Goal: Transaction & Acquisition: Purchase product/service

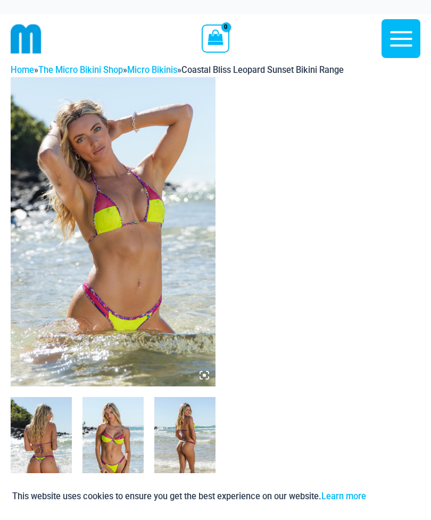
click at [209, 370] on img at bounding box center [113, 231] width 205 height 309
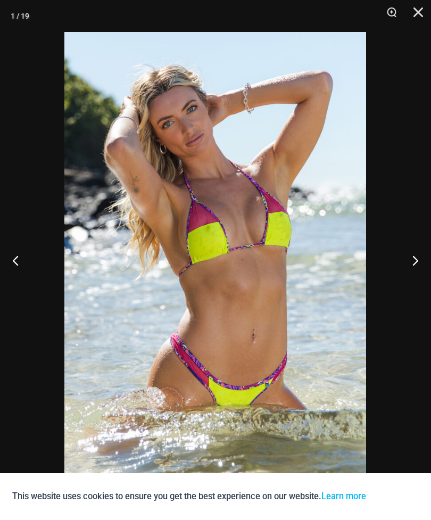
click at [412, 259] on button "Next" at bounding box center [412, 260] width 40 height 53
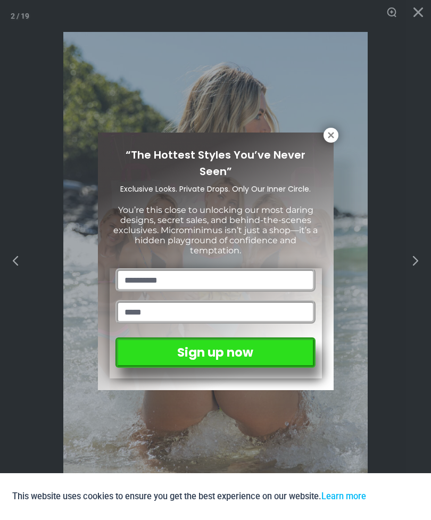
click at [329, 139] on icon at bounding box center [332, 136] width 10 height 10
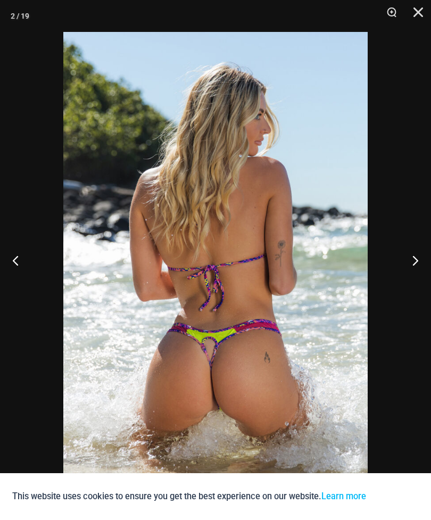
click at [414, 262] on button "Next" at bounding box center [412, 260] width 40 height 53
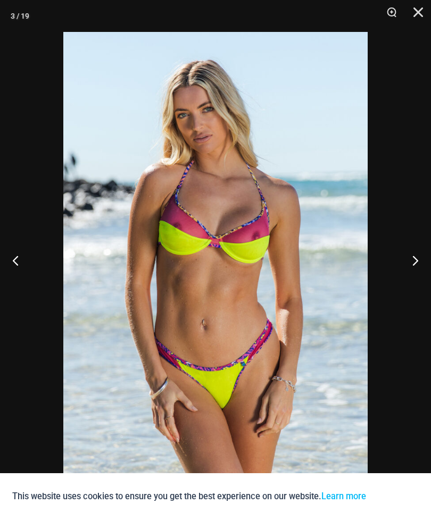
click at [411, 262] on button "Next" at bounding box center [412, 260] width 40 height 53
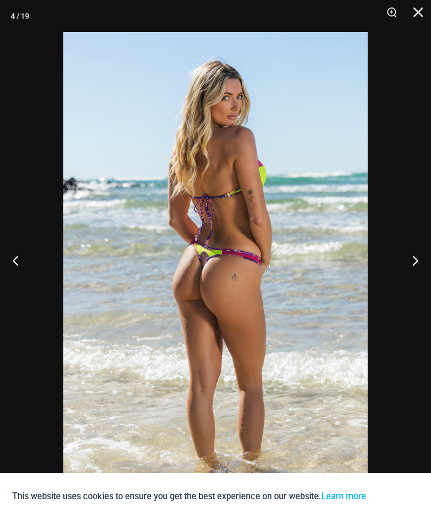
click at [410, 263] on button "Next" at bounding box center [412, 260] width 40 height 53
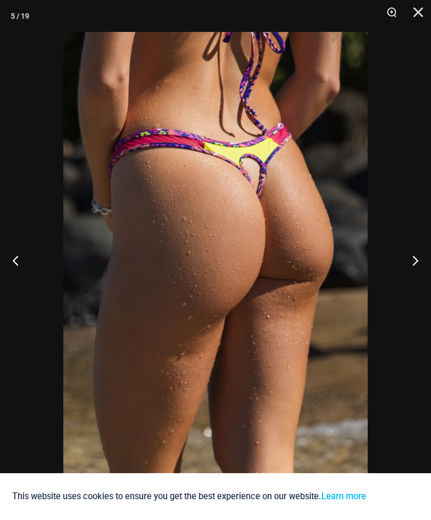
click at [415, 267] on button "Next" at bounding box center [412, 260] width 40 height 53
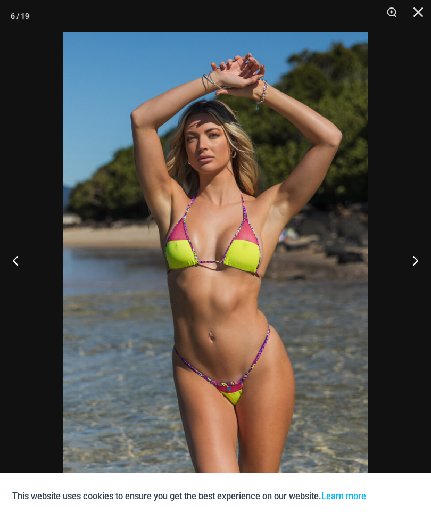
click at [405, 266] on button "Next" at bounding box center [412, 260] width 40 height 53
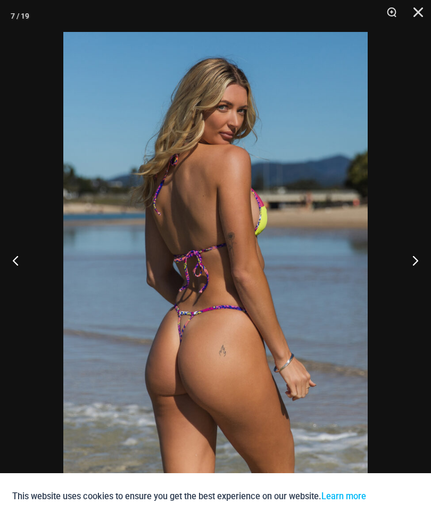
click at [412, 259] on button "Next" at bounding box center [412, 260] width 40 height 53
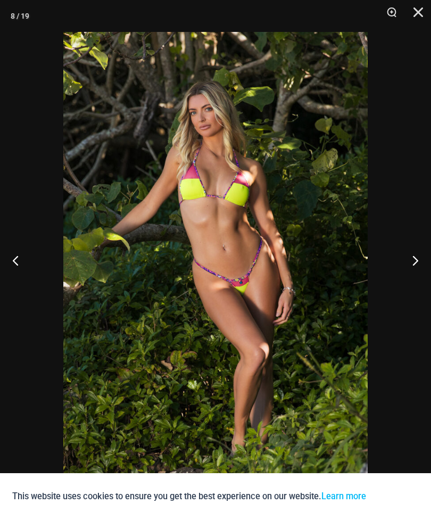
click at [412, 264] on button "Next" at bounding box center [412, 260] width 40 height 53
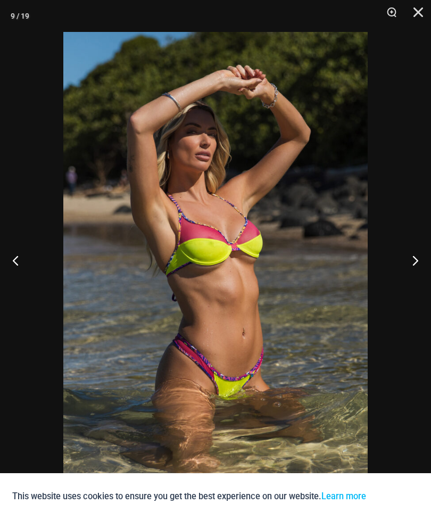
click at [412, 265] on button "Next" at bounding box center [412, 260] width 40 height 53
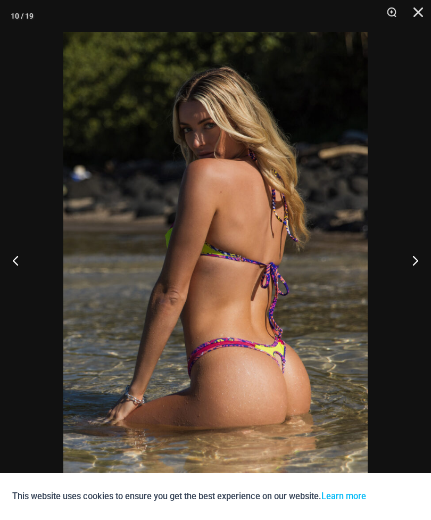
click at [410, 261] on button "Next" at bounding box center [412, 260] width 40 height 53
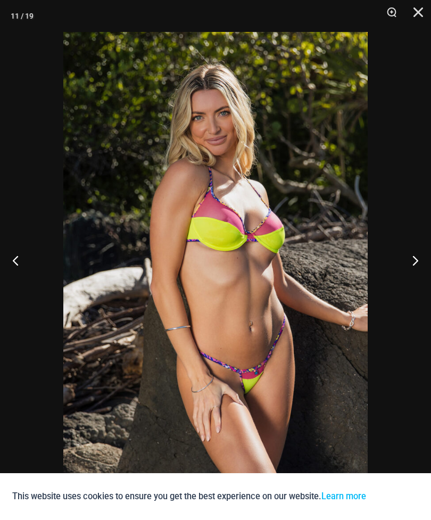
click at [413, 263] on button "Next" at bounding box center [412, 260] width 40 height 53
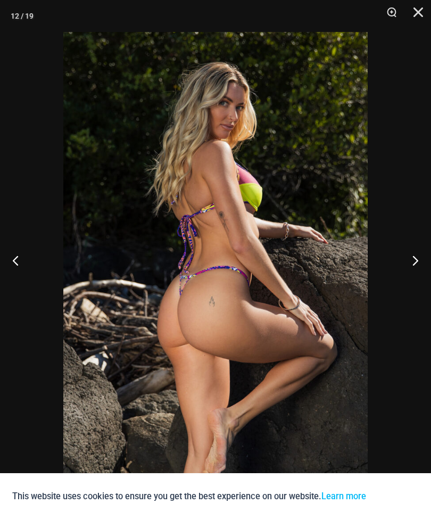
click at [413, 270] on button "Next" at bounding box center [412, 260] width 40 height 53
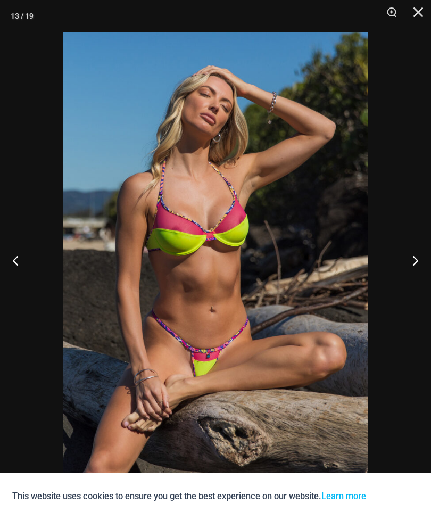
click at [414, 273] on button "Next" at bounding box center [412, 260] width 40 height 53
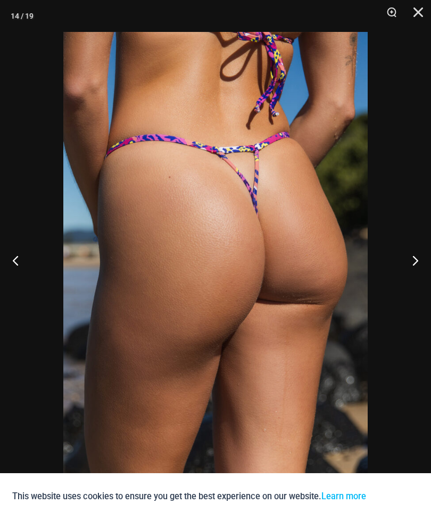
click at [413, 264] on button "Next" at bounding box center [412, 260] width 40 height 53
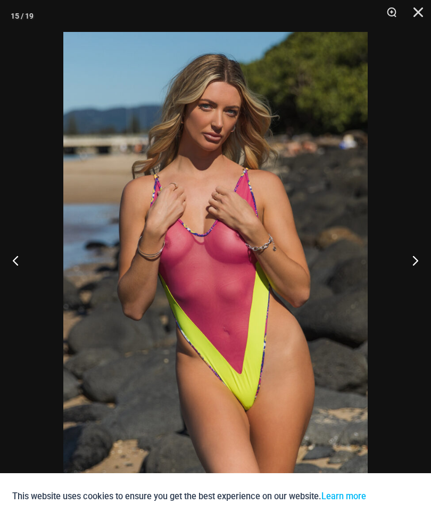
click at [412, 259] on button "Next" at bounding box center [412, 260] width 40 height 53
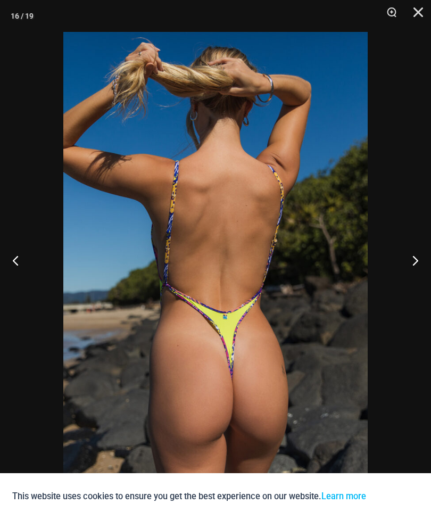
click at [414, 263] on button "Next" at bounding box center [412, 260] width 40 height 53
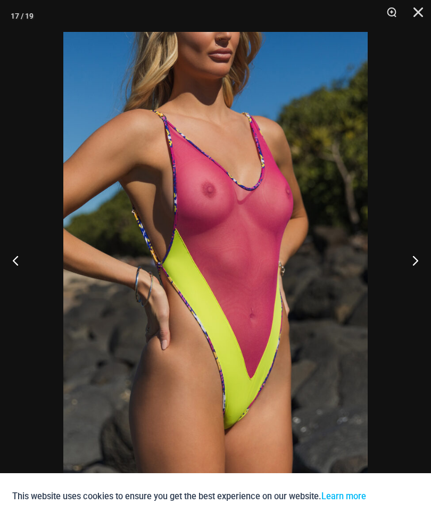
click at [418, 257] on button "Next" at bounding box center [412, 260] width 40 height 53
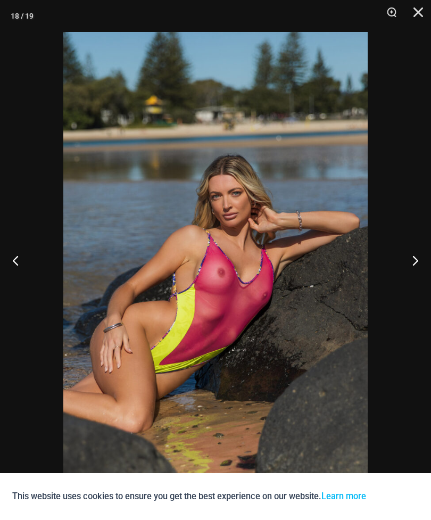
click at [416, 264] on button "Next" at bounding box center [412, 260] width 40 height 53
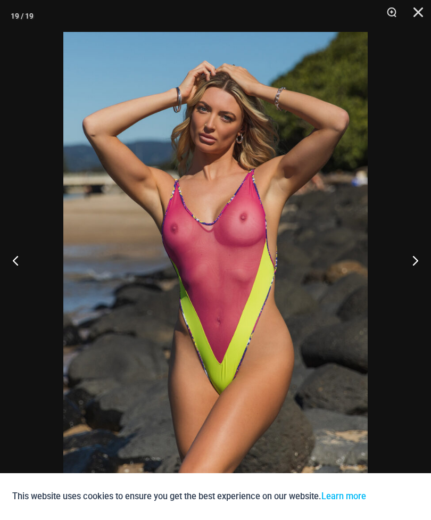
click at [21, 260] on button "Previous" at bounding box center [20, 260] width 40 height 53
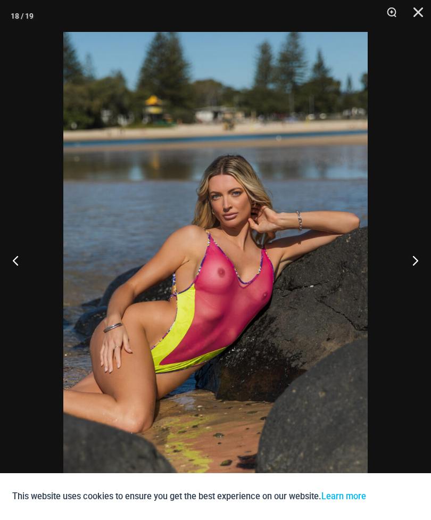
click at [21, 259] on button "Previous" at bounding box center [20, 260] width 40 height 53
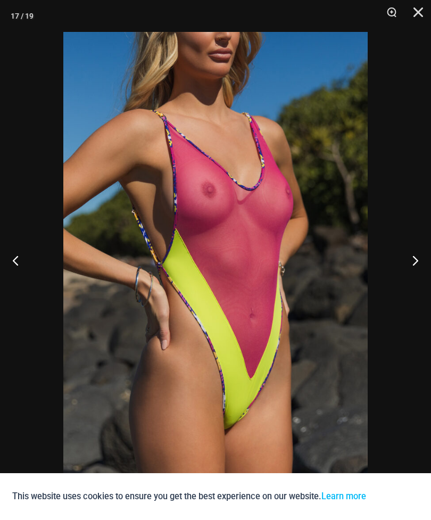
click at [19, 261] on button "Previous" at bounding box center [20, 260] width 40 height 53
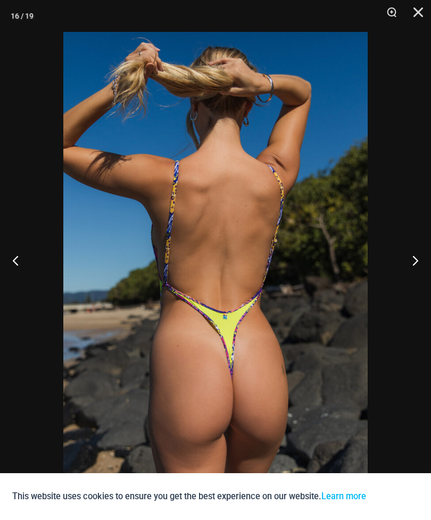
click at [17, 263] on button "Previous" at bounding box center [20, 260] width 40 height 53
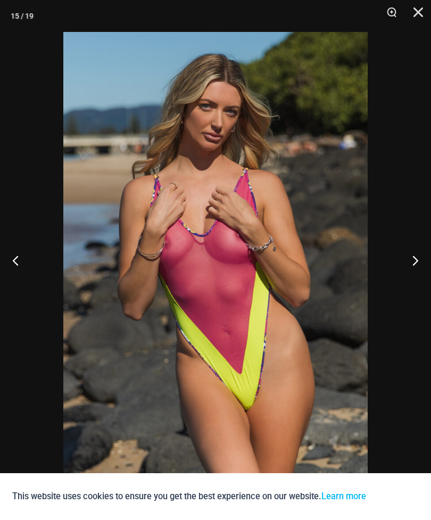
click at [416, 14] on button "Close" at bounding box center [415, 16] width 27 height 32
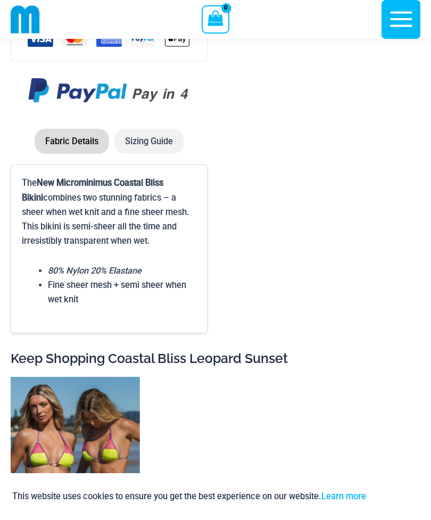
scroll to position [3630, 0]
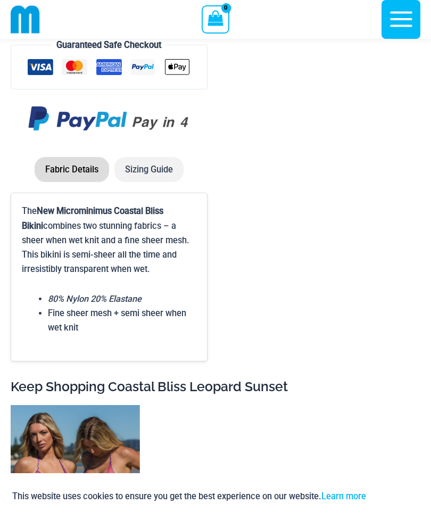
click at [11, 405] on img at bounding box center [11, 405] width 0 height 0
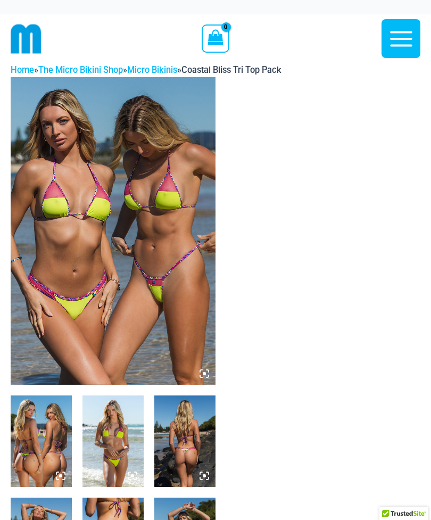
click at [208, 374] on icon at bounding box center [205, 374] width 10 height 10
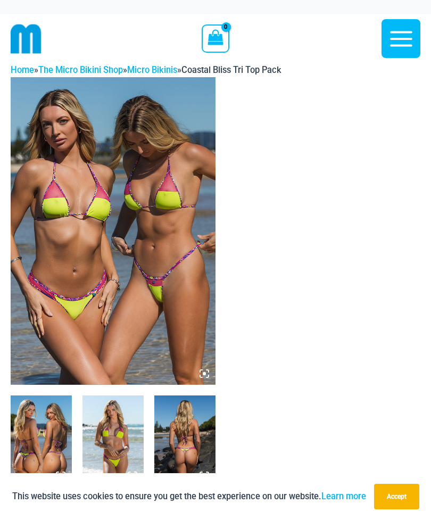
click at [205, 374] on icon at bounding box center [204, 373] width 3 height 3
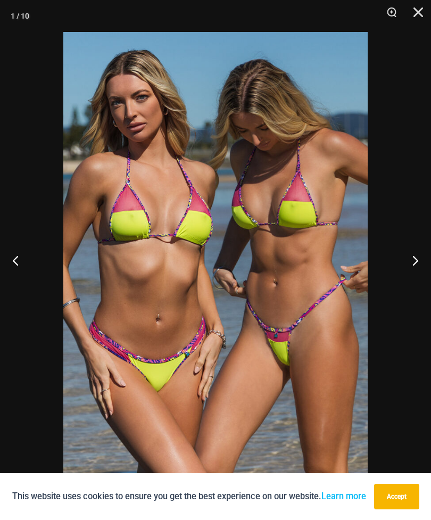
click at [413, 264] on button "Next" at bounding box center [412, 260] width 40 height 53
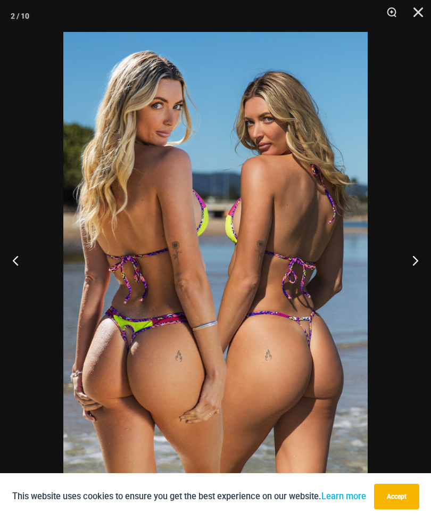
click at [416, 265] on button "Next" at bounding box center [412, 260] width 40 height 53
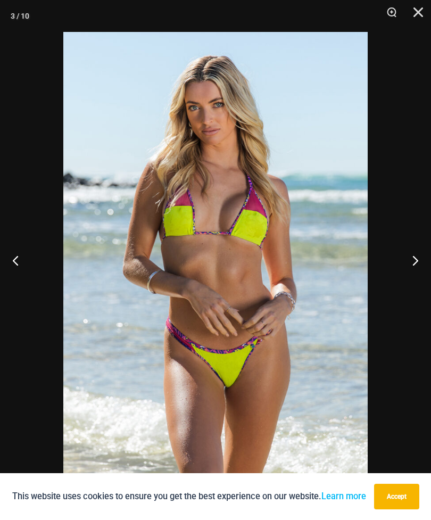
click at [412, 272] on button "Next" at bounding box center [412, 260] width 40 height 53
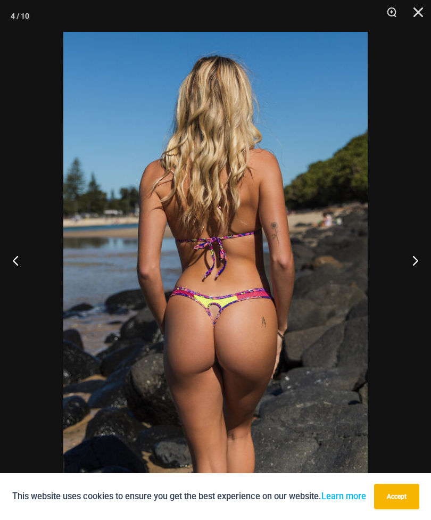
click at [411, 266] on button "Next" at bounding box center [412, 260] width 40 height 53
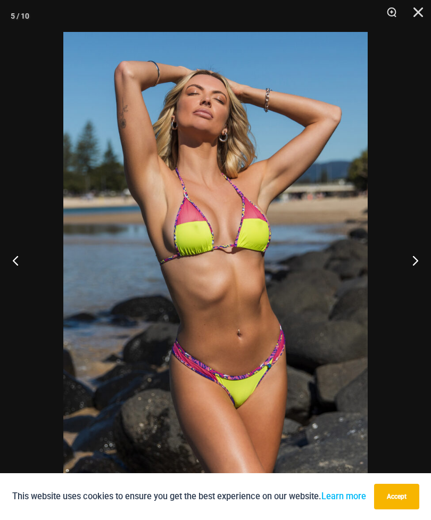
click at [413, 266] on button "Next" at bounding box center [412, 260] width 40 height 53
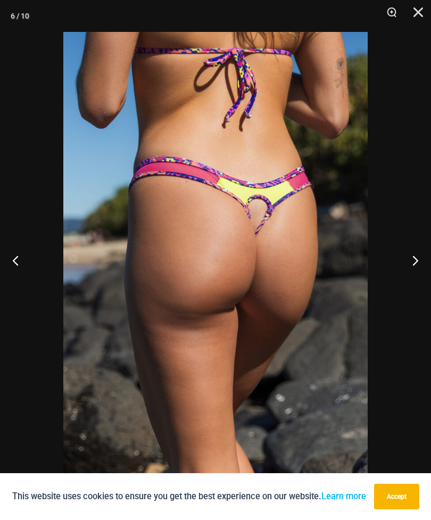
click at [413, 269] on button "Next" at bounding box center [412, 260] width 40 height 53
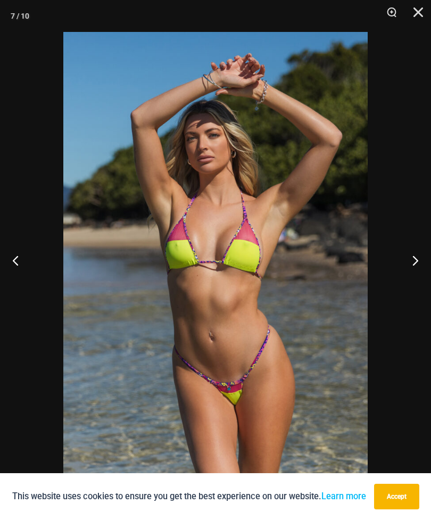
click at [411, 267] on button "Next" at bounding box center [412, 260] width 40 height 53
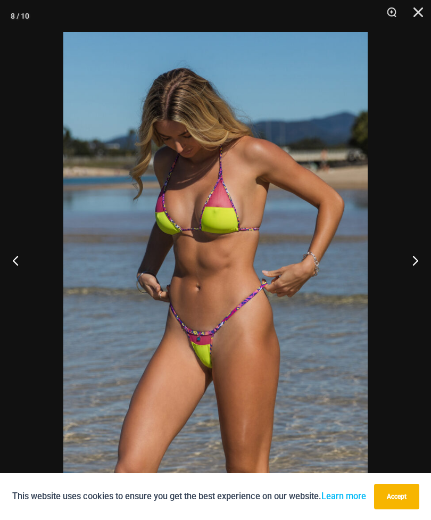
click at [411, 267] on button "Next" at bounding box center [412, 260] width 40 height 53
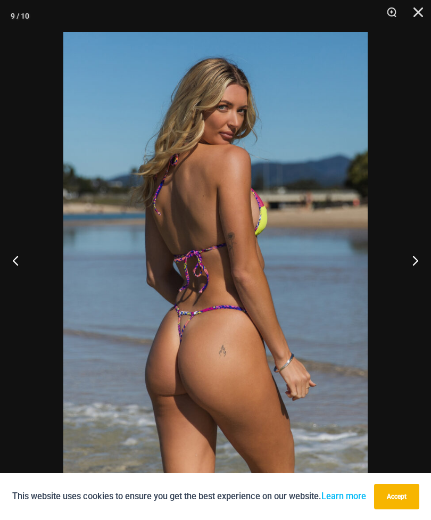
click at [411, 269] on button "Next" at bounding box center [412, 260] width 40 height 53
